Goal: Navigation & Orientation: Find specific page/section

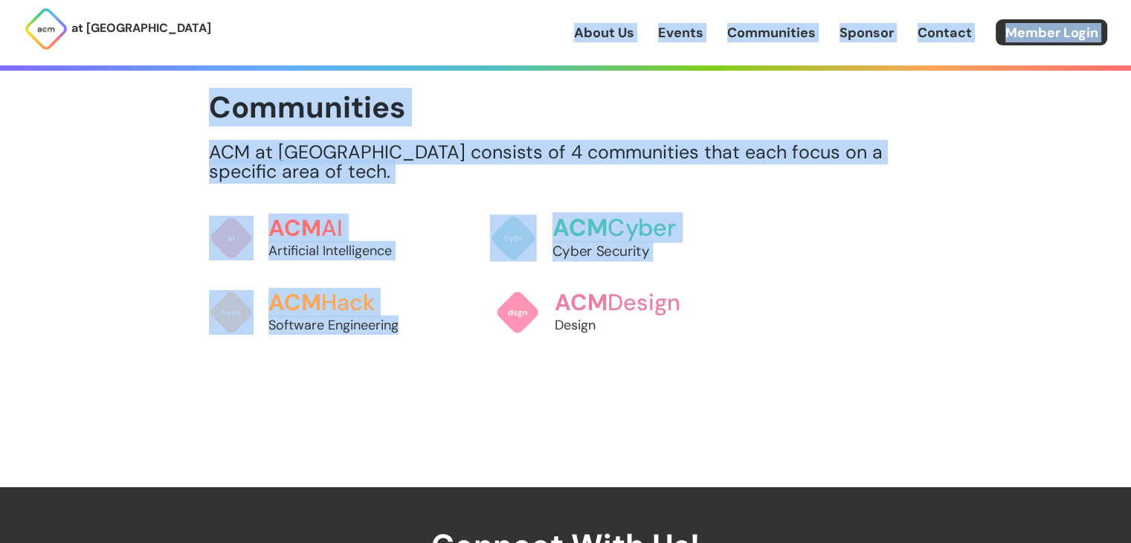
drag, startPoint x: 411, startPoint y: 39, endPoint x: 533, endPoint y: 217, distance: 216.6
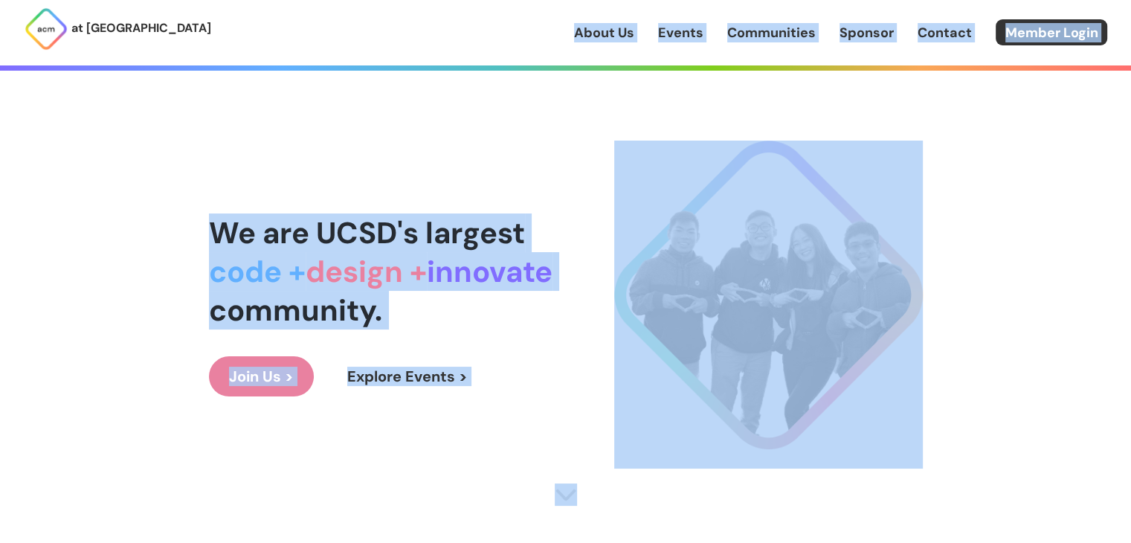
click at [752, 38] on link "Communities" at bounding box center [771, 32] width 89 height 19
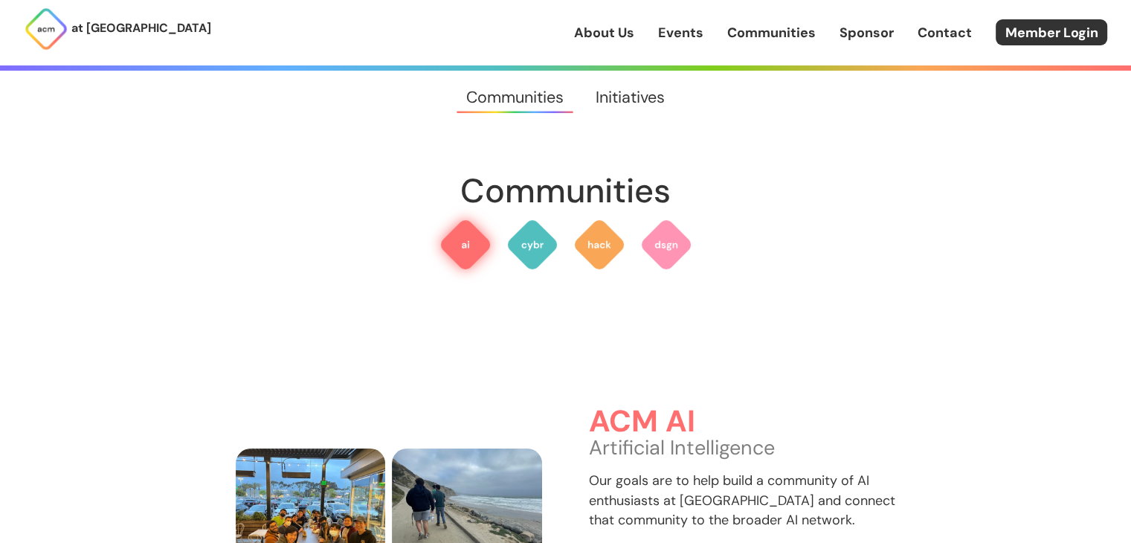
scroll to position [260, 0]
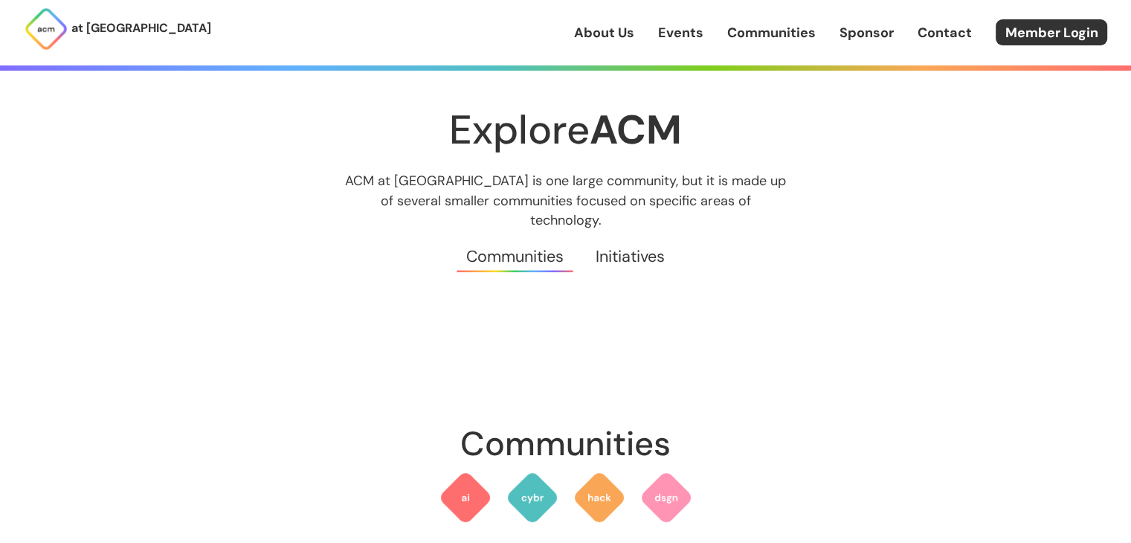
scroll to position [0, 0]
